Goal: Task Accomplishment & Management: Use online tool/utility

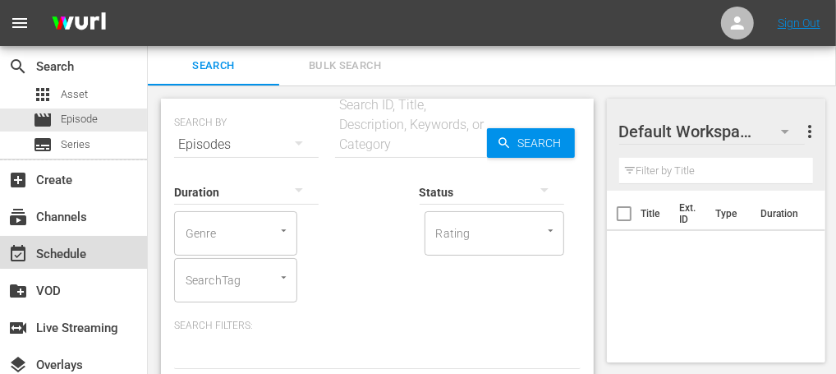
click at [79, 247] on div "event_available Schedule" at bounding box center [46, 251] width 92 height 15
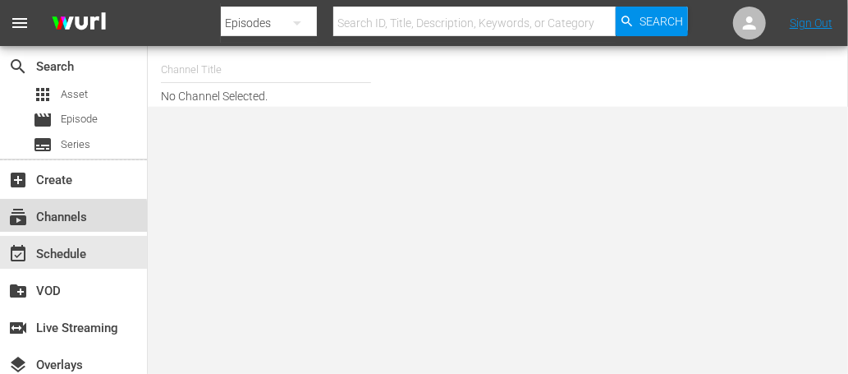
click at [73, 217] on div "subscriptions Channels" at bounding box center [46, 214] width 92 height 15
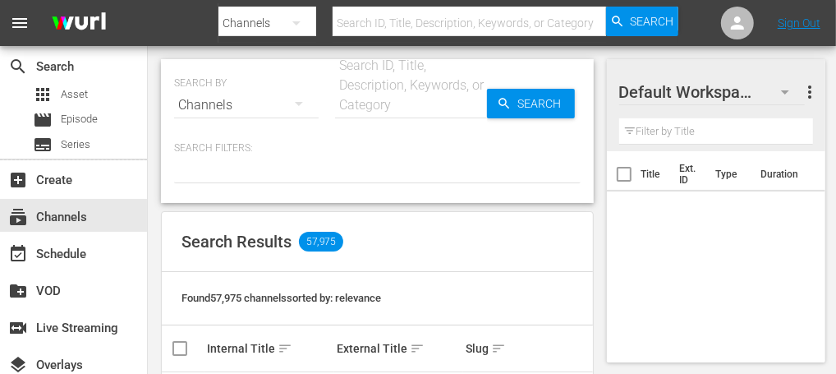
click at [440, 21] on input "text" at bounding box center [469, 22] width 273 height 39
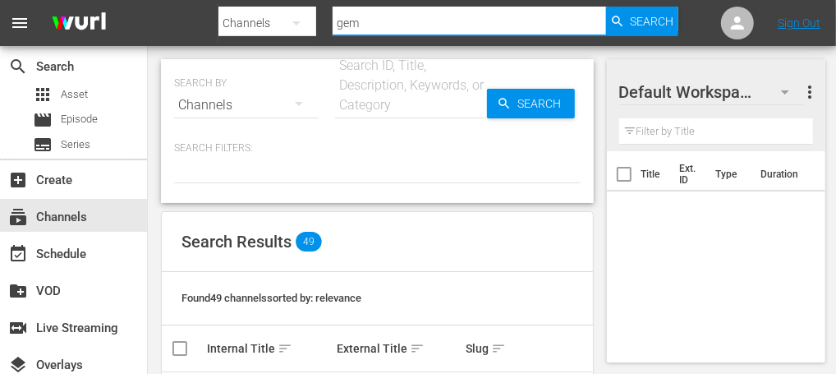
type input "gems"
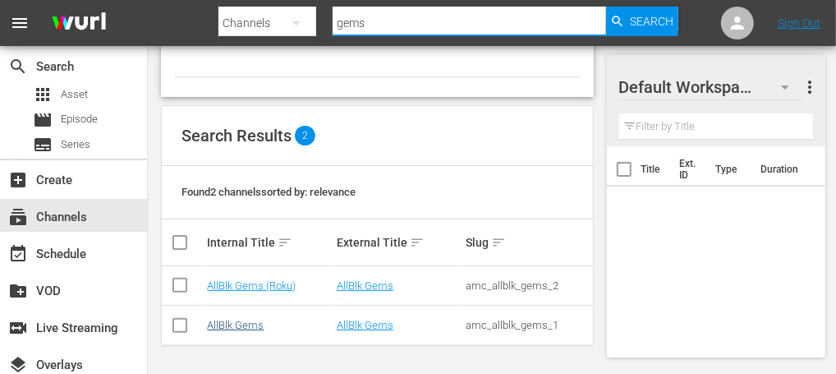
type input "gems"
click at [248, 324] on link "AllBlk Gems" at bounding box center [235, 325] width 57 height 12
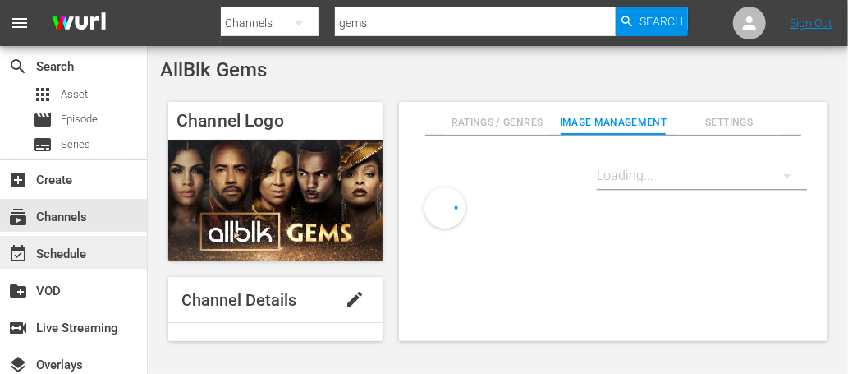
click at [51, 257] on div "event_available Schedule" at bounding box center [46, 251] width 92 height 15
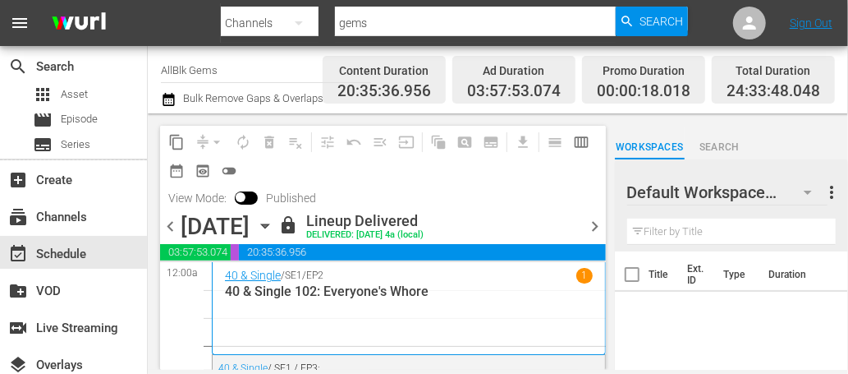
click at [274, 225] on icon "button" at bounding box center [265, 226] width 18 height 18
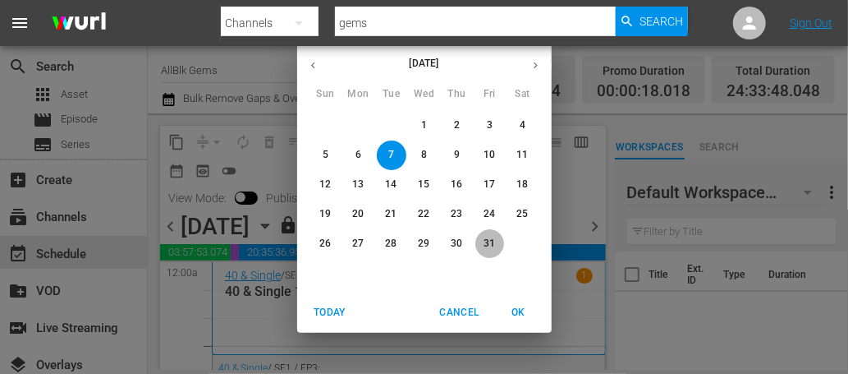
click at [490, 240] on p "31" at bounding box center [489, 244] width 11 height 14
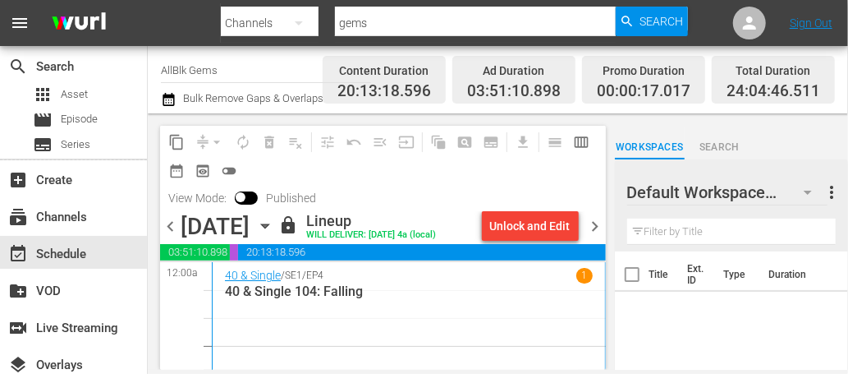
click at [610, 268] on div "content_copy compress arrow_drop_down autorenew_outlined delete_forever_outline…" at bounding box center [381, 241] width 467 height 256
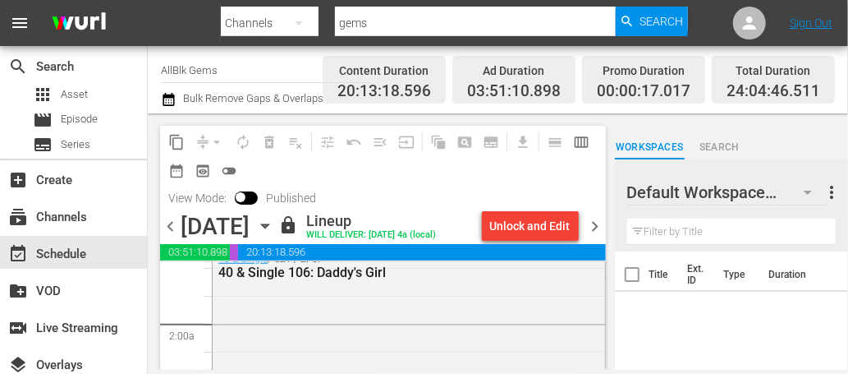
scroll to position [630, 0]
